Goal: Task Accomplishment & Management: Use online tool/utility

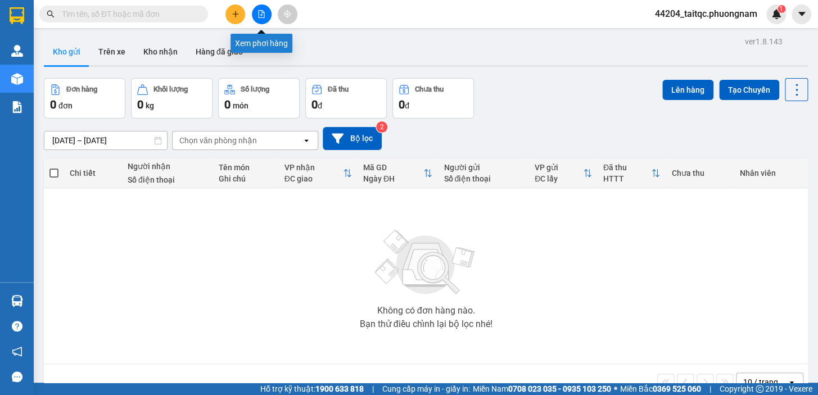
click at [262, 15] on icon "file-add" at bounding box center [262, 14] width 8 height 8
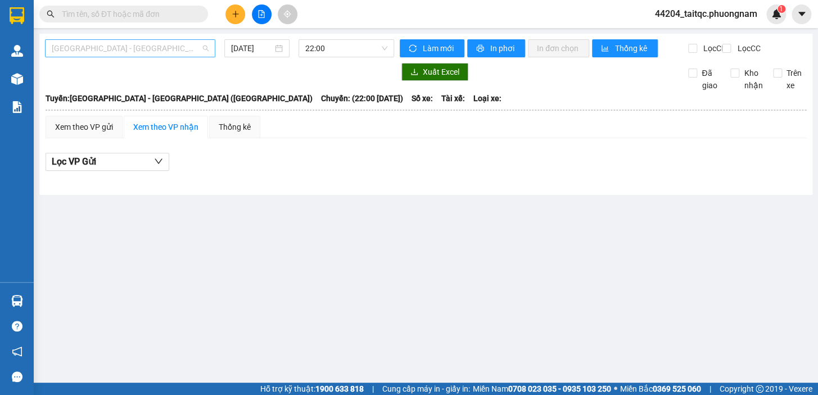
click at [114, 47] on span "[GEOGRAPHIC_DATA] - [GEOGRAPHIC_DATA] ([GEOGRAPHIC_DATA])" at bounding box center [130, 48] width 157 height 17
click at [279, 78] on div at bounding box center [219, 72] width 349 height 18
click at [247, 45] on input "[DATE]" at bounding box center [252, 48] width 42 height 12
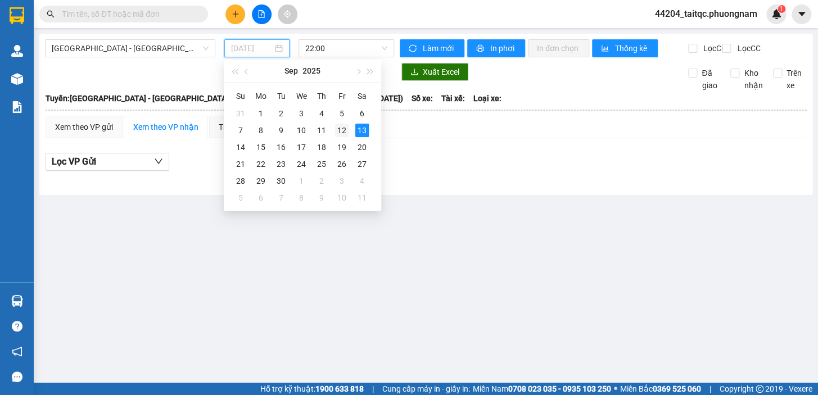
click at [339, 130] on div "12" at bounding box center [341, 130] width 13 height 13
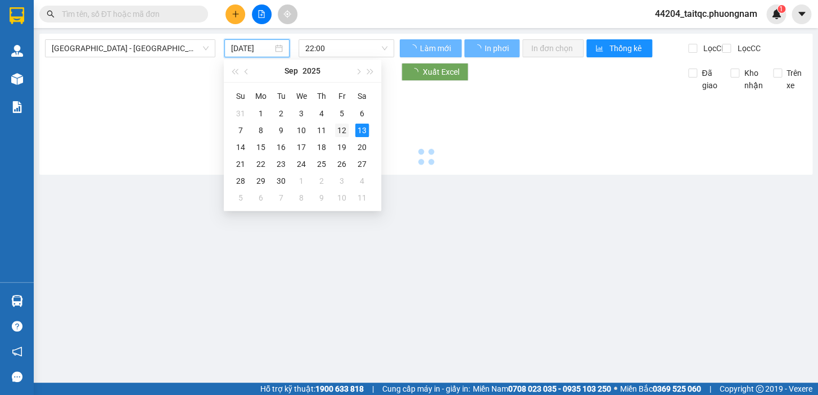
type input "[DATE]"
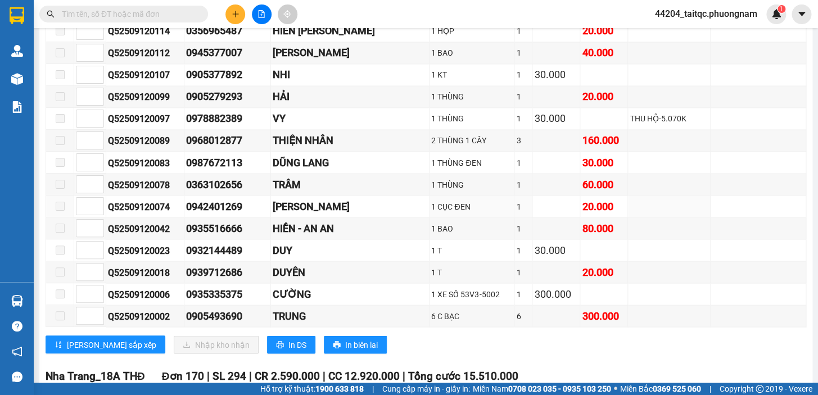
scroll to position [767, 0]
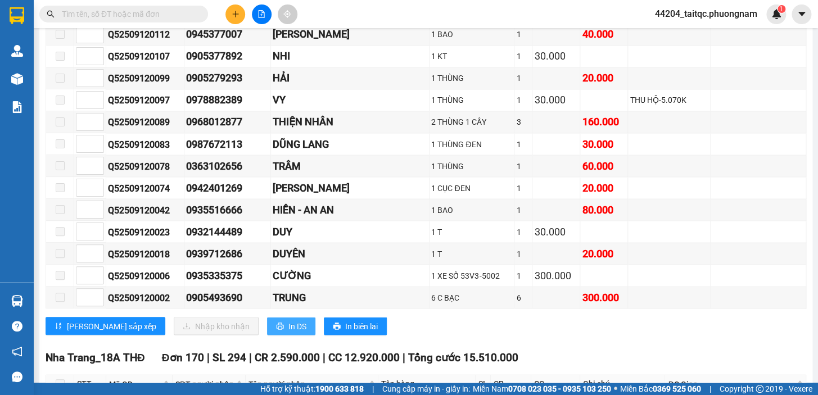
drag, startPoint x: 246, startPoint y: 328, endPoint x: 259, endPoint y: 328, distance: 13.5
click at [289, 328] on span "In DS" at bounding box center [298, 326] width 18 height 12
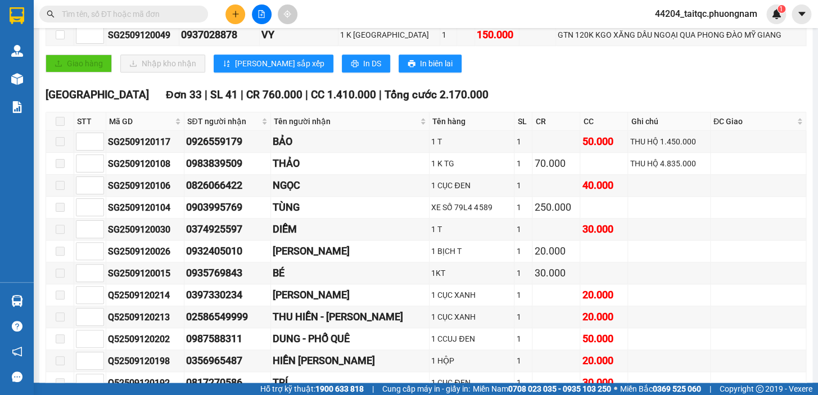
scroll to position [204, 0]
